Goal: Information Seeking & Learning: Learn about a topic

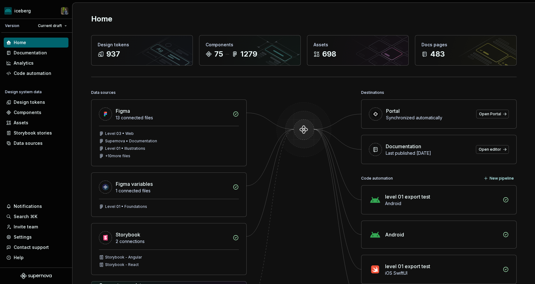
click at [181, 78] on div "Home Design tokens 937 Components 75 1279 Assets 698 Docs pages 483 Data source…" at bounding box center [304, 190] width 448 height 375
click at [36, 132] on div "Storybook stories" at bounding box center [33, 133] width 38 height 6
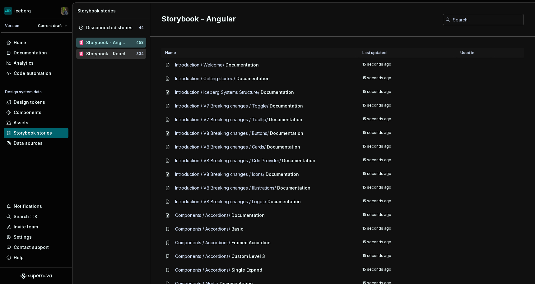
click at [104, 53] on div "Storybook - React" at bounding box center [105, 54] width 39 height 6
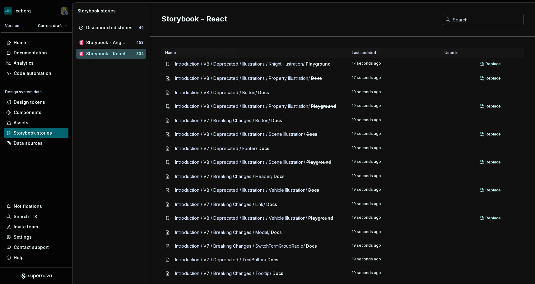
scroll to position [232, 0]
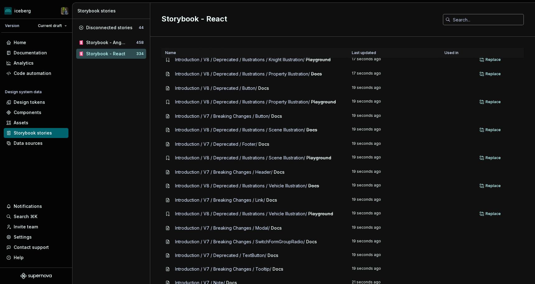
click at [480, 23] on input "text" at bounding box center [486, 19] width 73 height 11
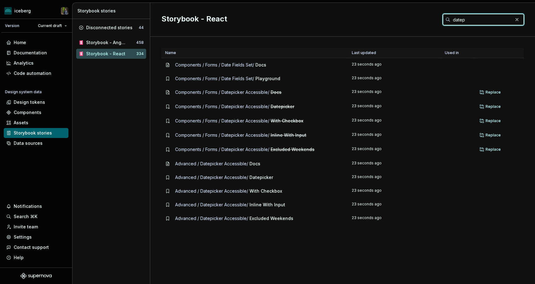
scroll to position [0, 0]
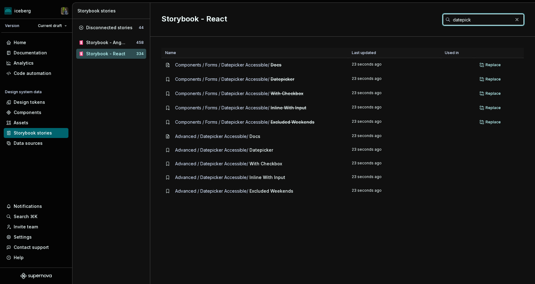
type input "datepick"
click at [297, 63] on div "Components / Forms / Datepicker Accessible / Docs" at bounding box center [254, 65] width 179 height 6
click at [104, 131] on div "Disconnected stories 44 Storybook - Angular 458 Storybook - React 334" at bounding box center [110, 151] width 77 height 265
